Goal: Use online tool/utility: Utilize a website feature to perform a specific function

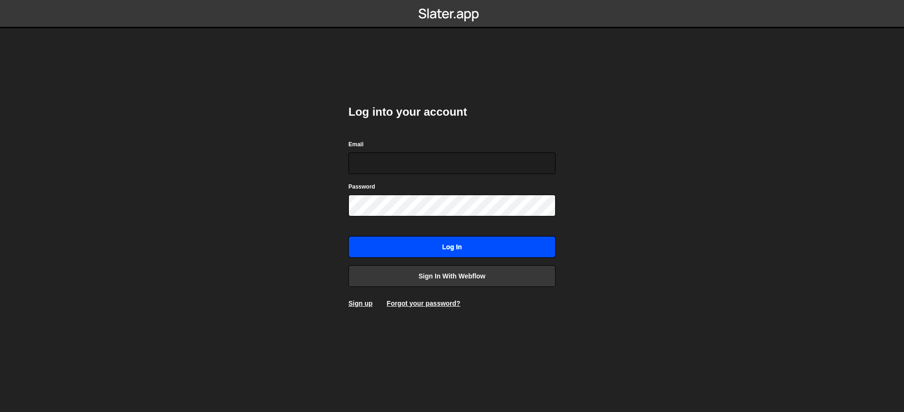
type input "conor@cartenio.com"
click at [487, 236] on input "Log in" at bounding box center [451, 247] width 207 height 22
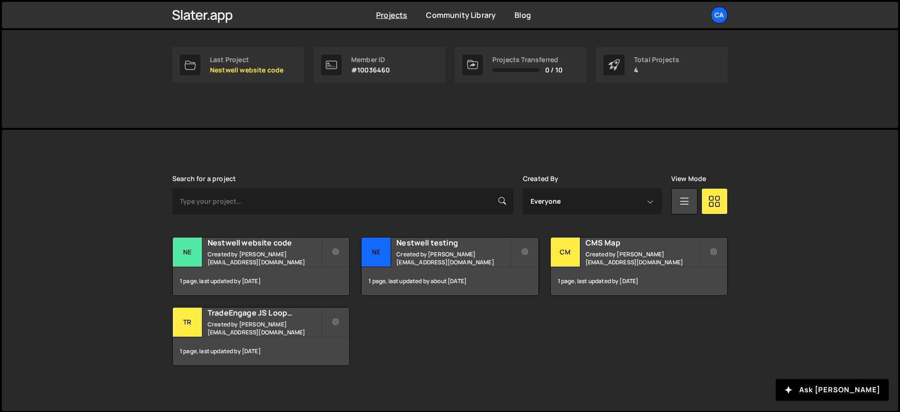
scroll to position [143, 0]
click at [291, 317] on h2 "TradeEngage JS Looping Animation" at bounding box center [264, 312] width 113 height 10
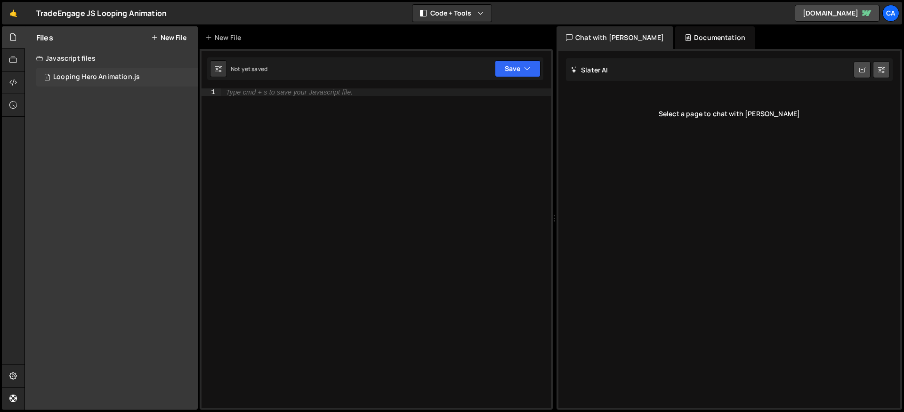
click at [107, 75] on div "Looping Hero Animation.js" at bounding box center [96, 77] width 87 height 8
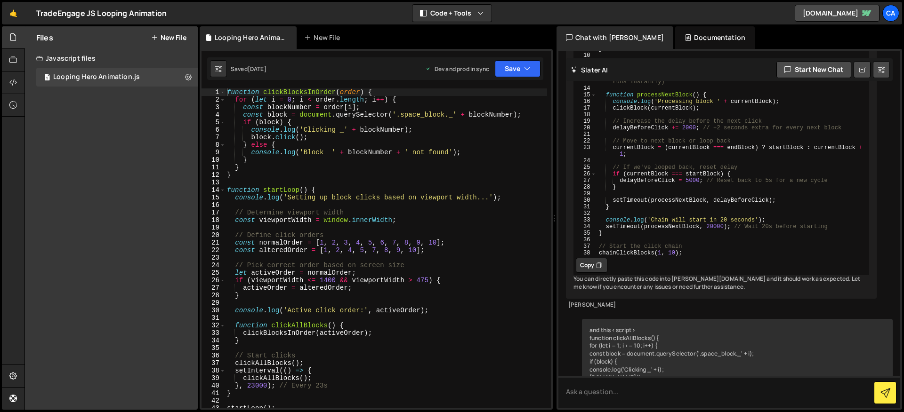
click at [353, 227] on div "function clickBlocksInOrder ( order ) { for ( let i = 0 ; i < order . length ; …" at bounding box center [386, 255] width 322 height 335
type textarea "startLoop();"
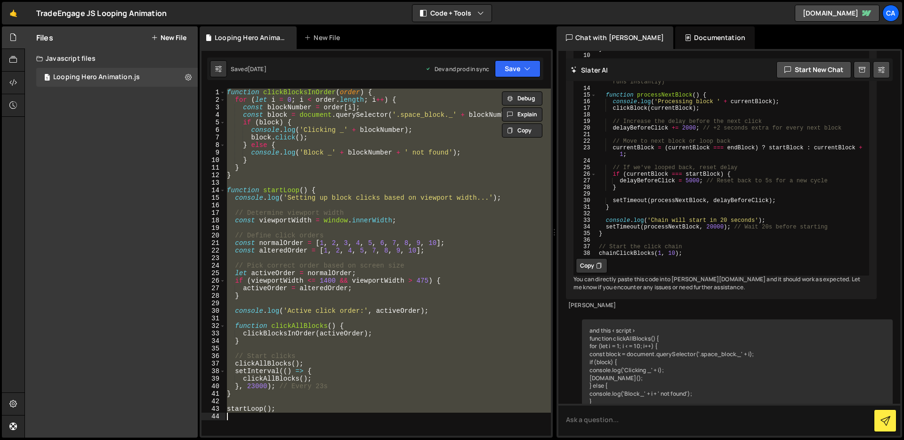
scroll to position [11299, 0]
click at [525, 135] on button "Copy" at bounding box center [522, 130] width 40 height 14
click at [422, 204] on div "function clickBlocksInOrder ( order ) { for ( let i = 0 ; i < order . length ; …" at bounding box center [388, 261] width 326 height 347
drag, startPoint x: 292, startPoint y: 408, endPoint x: 181, endPoint y: 15, distance: 407.9
click at [181, 15] on div "Hold on a sec... Are you certain you wish to leave this page? Any changes you'v…" at bounding box center [452, 220] width 904 height 440
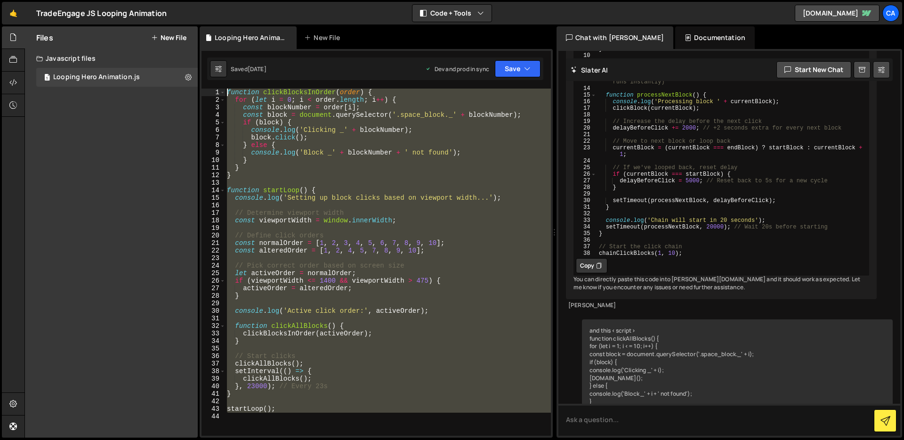
type textarea "function clickBlocksInOrder(order) { for (let i = 0; i < order.length; i++) {"
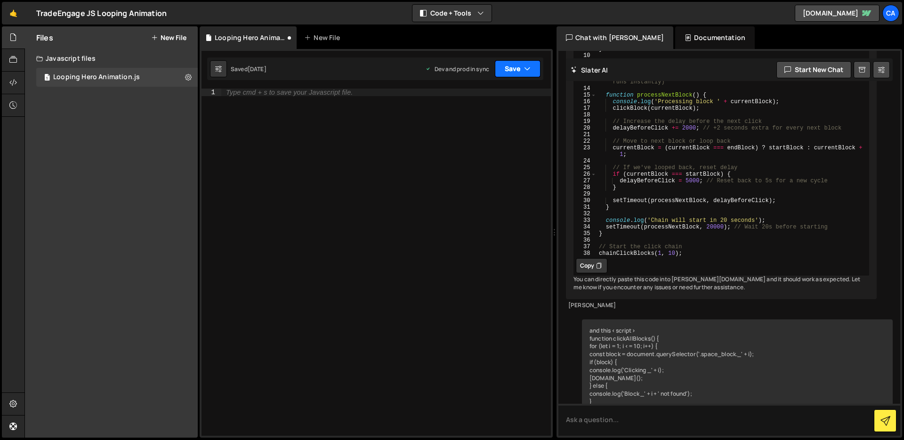
click at [504, 69] on button "Save" at bounding box center [518, 68] width 46 height 17
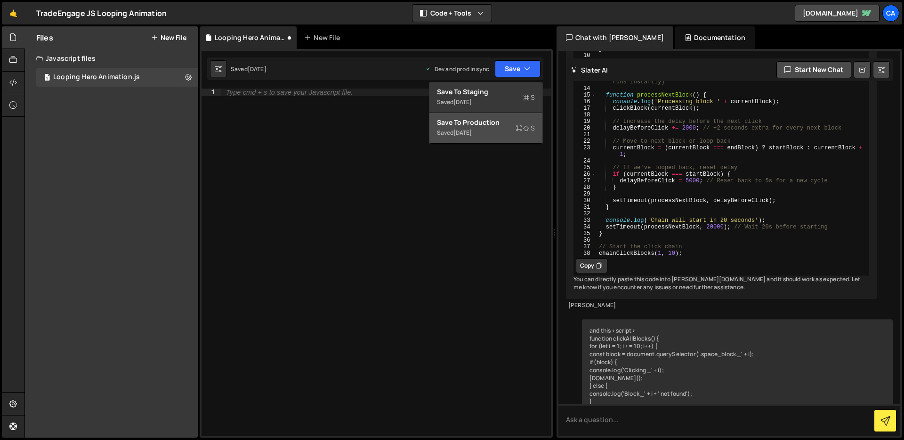
click at [497, 123] on div "Save to Production S" at bounding box center [486, 122] width 98 height 9
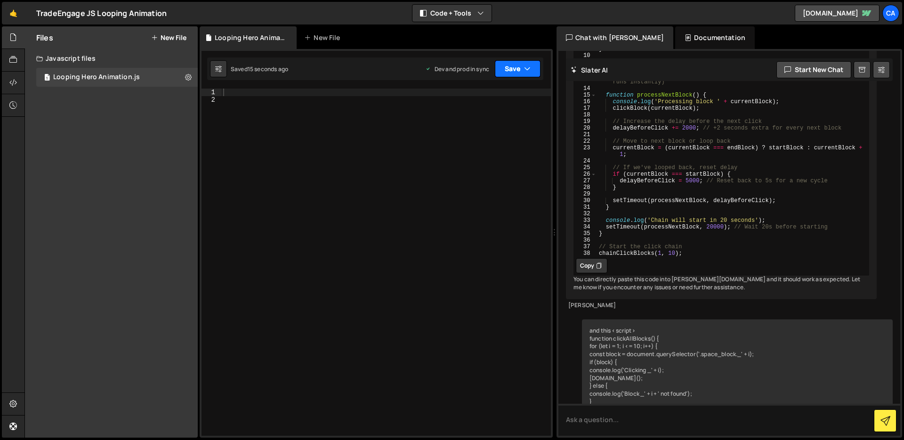
click at [519, 72] on button "Save" at bounding box center [518, 68] width 46 height 17
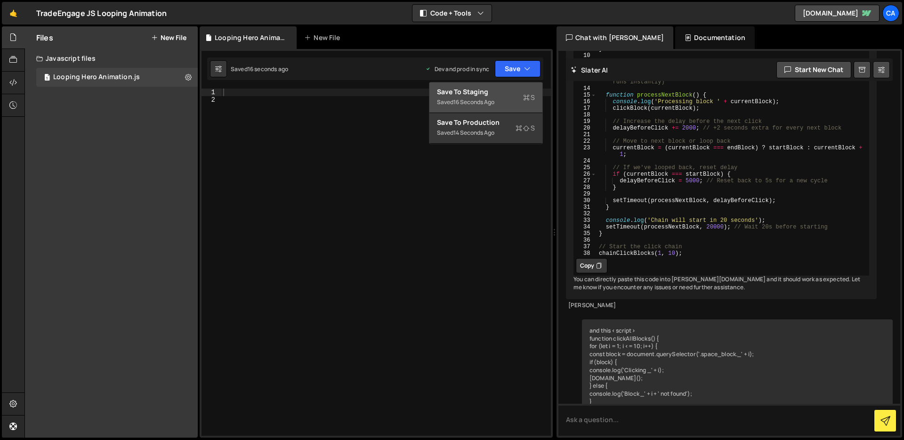
click at [494, 99] on div "16 seconds ago" at bounding box center [473, 102] width 41 height 8
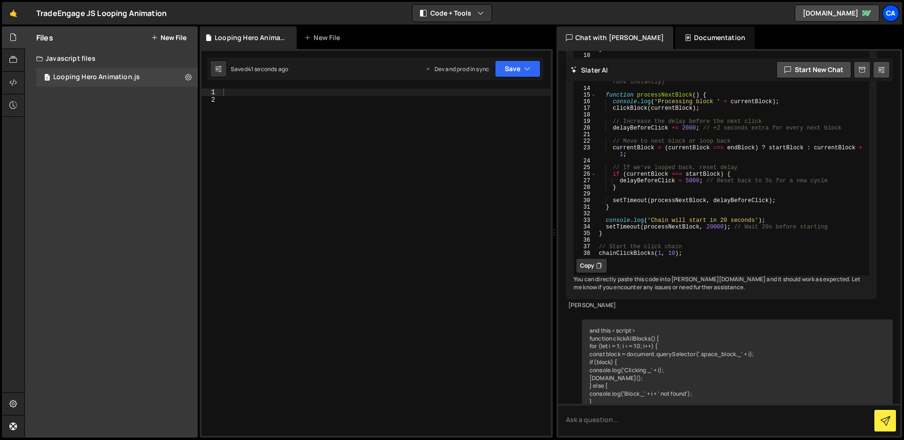
click at [893, 14] on div "Ca" at bounding box center [890, 13] width 17 height 17
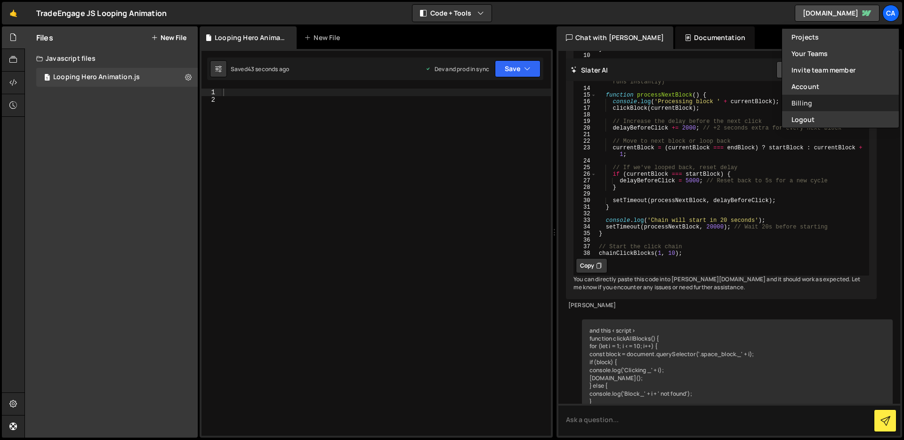
click at [827, 98] on link "Billing" at bounding box center [840, 103] width 117 height 16
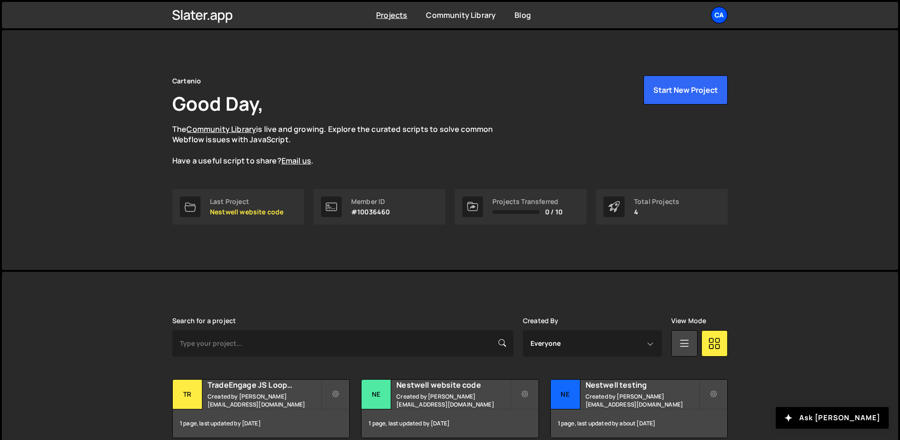
click at [717, 19] on div "Ca" at bounding box center [719, 15] width 17 height 17
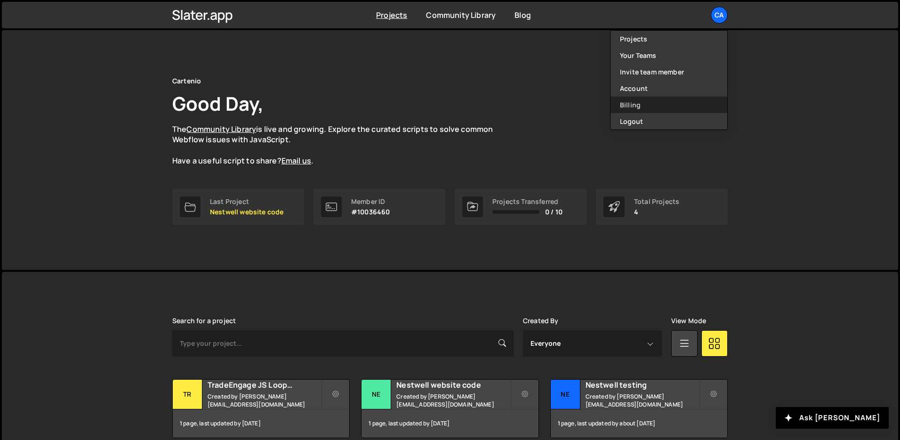
click at [681, 104] on link "Billing" at bounding box center [668, 104] width 117 height 16
